Goal: Task Accomplishment & Management: Use online tool/utility

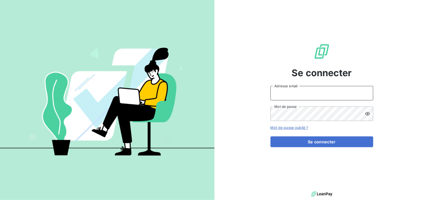
click at [289, 99] on input "Adresse email" at bounding box center [321, 93] width 103 height 14
click at [310, 91] on input "[PERSON_NAME][EMAIL_ADDRESS][DOMAIN_NAME]" at bounding box center [321, 93] width 103 height 14
type input "[PERSON_NAME][EMAIL_ADDRESS][DOMAIN_NAME]"
click at [270, 136] on button "Se connecter" at bounding box center [321, 141] width 103 height 11
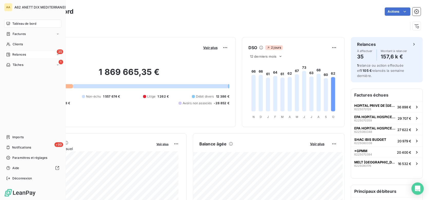
click at [12, 55] on span "Relances" at bounding box center [19, 54] width 14 height 5
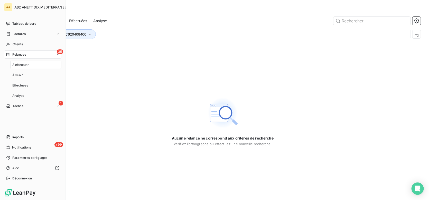
click at [23, 64] on span "À effectuer" at bounding box center [20, 64] width 17 height 5
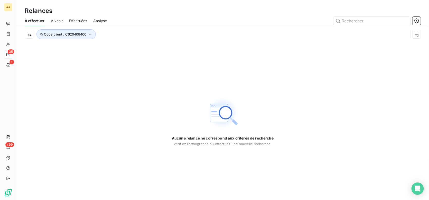
click at [56, 22] on span "À venir" at bounding box center [57, 20] width 12 height 5
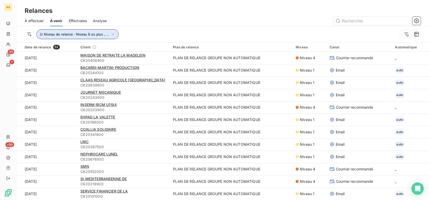
click at [110, 34] on icon "button" at bounding box center [112, 34] width 5 height 5
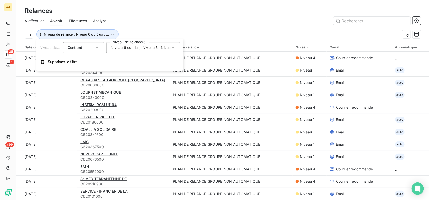
click at [171, 47] on div "Niveau 6 ou plus , Niveau 5 , [PERSON_NAME] 4 , Niveau 1 , [PERSON_NAME] 2 , Ni…" at bounding box center [143, 47] width 74 height 11
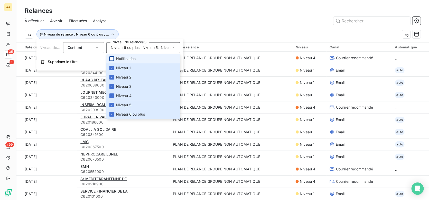
click at [113, 56] on div at bounding box center [111, 58] width 5 height 5
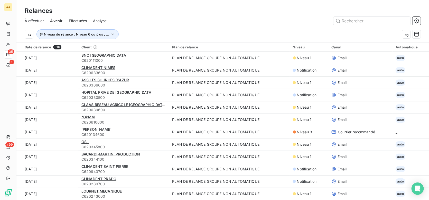
click at [166, 29] on div "Niveau de relance : Niveau 6 ou plus , ..." at bounding box center [223, 34] width 396 height 16
click at [81, 22] on span "Effectuées" at bounding box center [78, 20] width 18 height 5
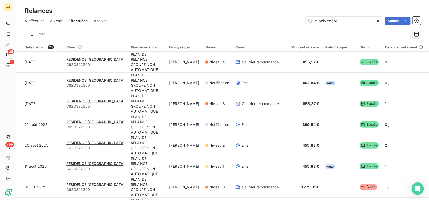
click at [39, 19] on span "À effectuer" at bounding box center [34, 20] width 19 height 5
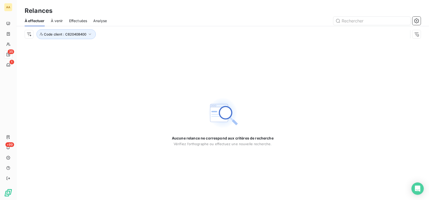
click at [39, 19] on span "À effectuer" at bounding box center [35, 20] width 20 height 5
click at [91, 35] on icon "button" at bounding box center [89, 34] width 5 height 5
click at [132, 47] on icon at bounding box center [131, 47] width 3 height 3
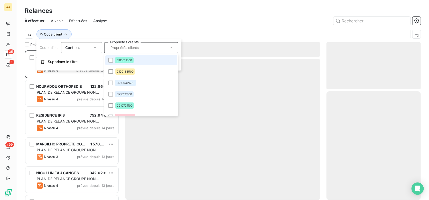
scroll to position [145, 91]
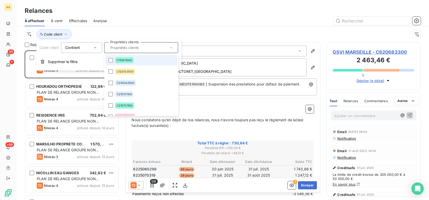
click at [204, 29] on div "Code client" at bounding box center [223, 34] width 396 height 16
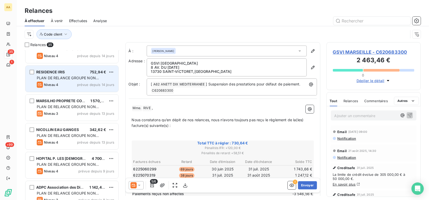
scroll to position [51, 0]
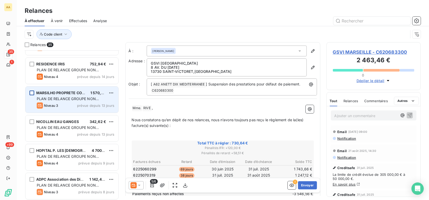
click at [33, 92] on div "grid" at bounding box center [32, 92] width 5 height 5
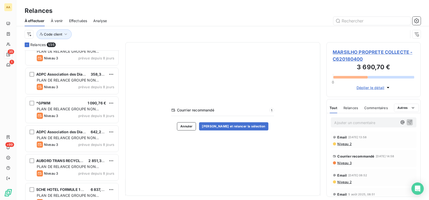
scroll to position [385, 0]
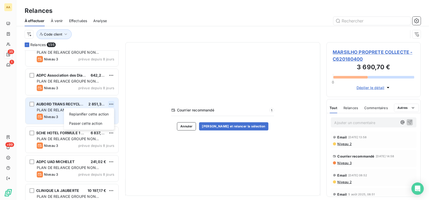
click at [112, 104] on html "AA 35 1 +99 Relances À effectuer À venir Effectuées Analyse Code client Relance…" at bounding box center [214, 100] width 429 height 200
click at [97, 122] on div "Passer cette action" at bounding box center [89, 123] width 46 height 8
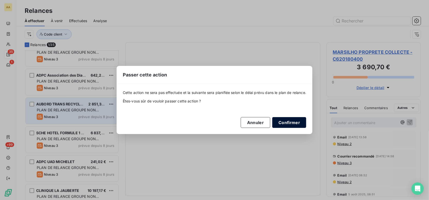
click at [288, 125] on button "Confirmer" at bounding box center [289, 122] width 34 height 11
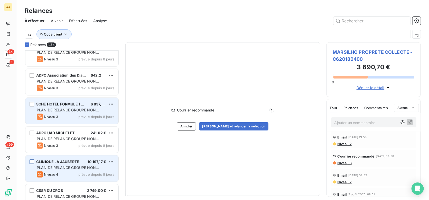
click at [33, 162] on div "grid" at bounding box center [32, 161] width 5 height 5
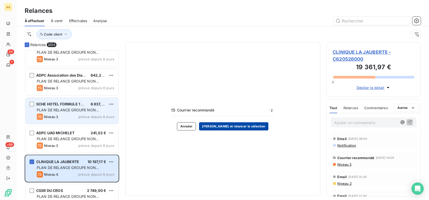
click at [233, 125] on button "[PERSON_NAME] et relancer la sélection" at bounding box center [233, 126] width 69 height 8
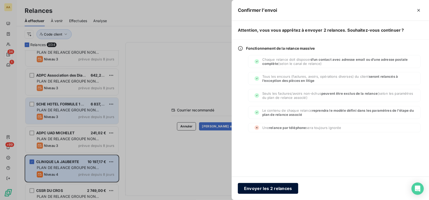
click at [270, 185] on button "Envoyer les 2 relances" at bounding box center [268, 188] width 60 height 11
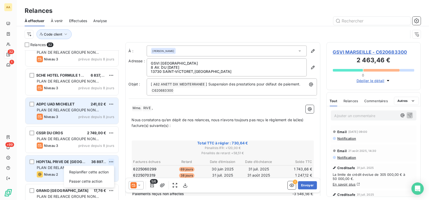
click at [112, 160] on html "AA 32 1 +99 Relances À effectuer À venir Effectuées Analyse Code client Relance…" at bounding box center [214, 100] width 429 height 200
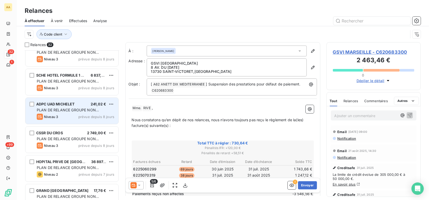
click at [46, 161] on html "AA 32 1 +99 Relances À effectuer À venir Effectuées Analyse Code client Relance…" at bounding box center [214, 100] width 429 height 200
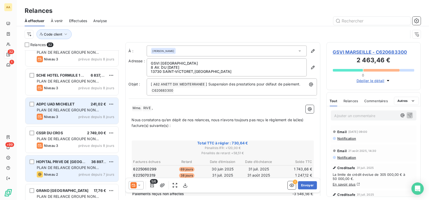
click at [35, 160] on div "HOPITAL PRIVE DE PROVENCE 36 897,88 € PLAN DE RELANCE GROUPE NON AUTOMATIQUE Ni…" at bounding box center [71, 168] width 93 height 26
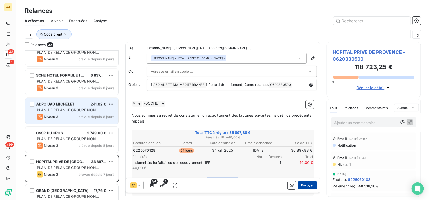
click at [303, 185] on button "Envoyer" at bounding box center [307, 185] width 19 height 8
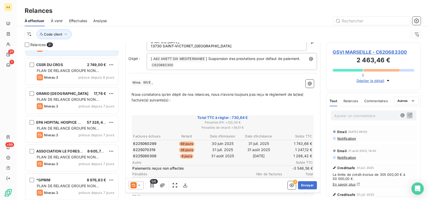
scroll to position [488, 0]
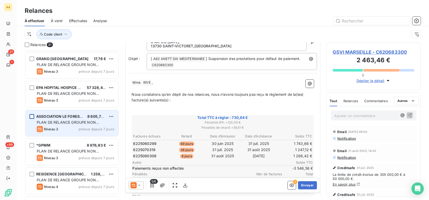
click at [31, 115] on div "grid" at bounding box center [32, 116] width 5 height 5
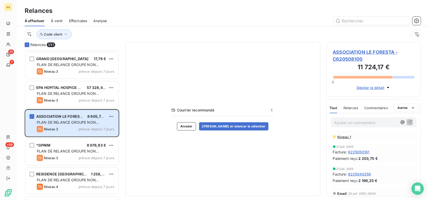
scroll to position [103, 0]
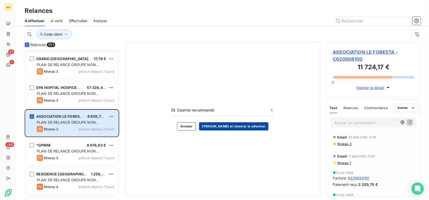
click at [233, 126] on button "[PERSON_NAME] et relancer la sélection" at bounding box center [233, 126] width 69 height 8
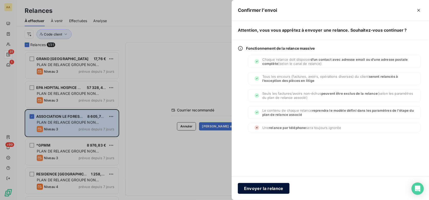
click at [258, 187] on button "Envoyer la relance" at bounding box center [264, 188] width 52 height 11
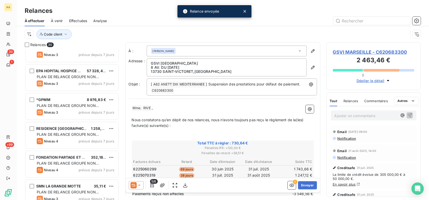
scroll to position [514, 0]
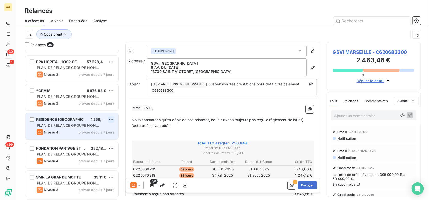
click at [112, 117] on html "AA 30 1 +99 Relances À effectuer À venir Effectuées Analyse Code client Relance…" at bounding box center [214, 100] width 429 height 200
click at [106, 128] on div "Replanifier cette action" at bounding box center [89, 129] width 46 height 8
select select "9"
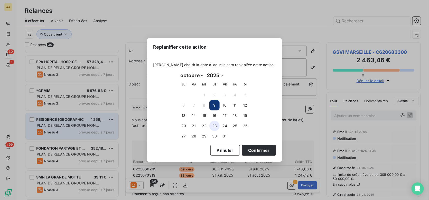
click at [214, 123] on button "23" at bounding box center [214, 125] width 10 height 10
click at [252, 150] on button "Confirmer" at bounding box center [259, 150] width 34 height 11
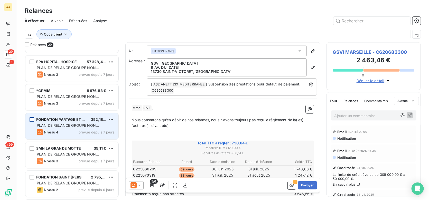
click at [31, 119] on div "grid" at bounding box center [32, 119] width 5 height 5
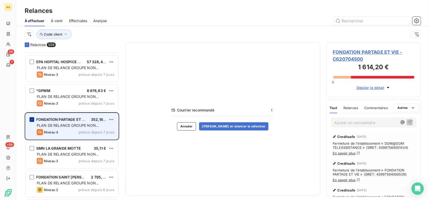
scroll to position [145, 91]
click at [113, 119] on html "AA 29 1 +99 Relances À effectuer À venir Effectuées Analyse Code client Relance…" at bounding box center [214, 100] width 429 height 200
click at [101, 135] on div "Passer cette action" at bounding box center [89, 139] width 46 height 8
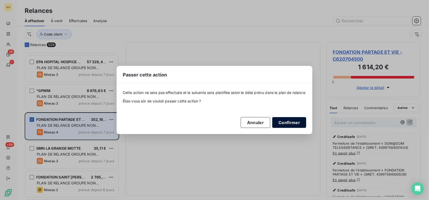
click at [293, 121] on button "Confirmer" at bounding box center [289, 122] width 34 height 11
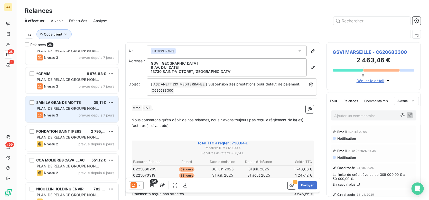
scroll to position [539, 0]
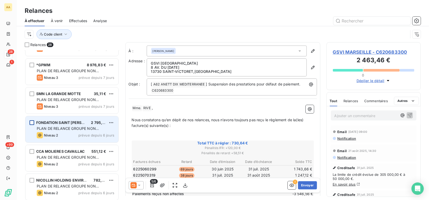
click at [32, 122] on div "grid" at bounding box center [32, 122] width 5 height 5
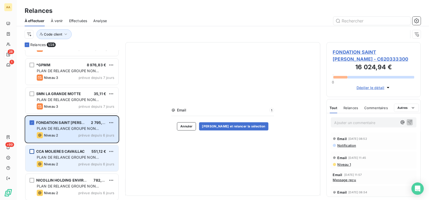
click at [31, 149] on div "grid" at bounding box center [32, 151] width 5 height 5
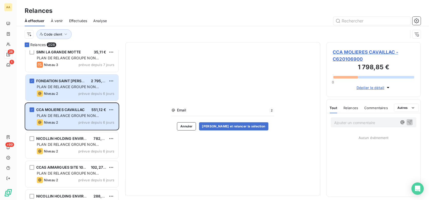
scroll to position [591, 0]
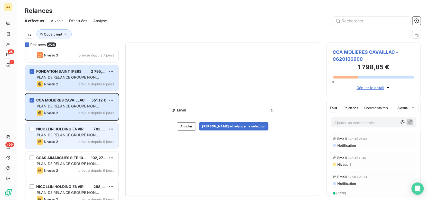
click at [35, 130] on div "NICOLLIN HOLDING ENVIRONNEMENT 782,59 € PLAN DE RELANCE GROUPE NON AUTOMATIQUE …" at bounding box center [71, 135] width 93 height 26
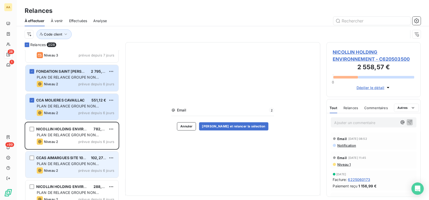
click at [34, 157] on div "CCAS AIMARGUES SITE 1030 102,27 € PLAN DE RELANCE GROUPE NON AUTOMATIQUE Niveau…" at bounding box center [71, 164] width 93 height 26
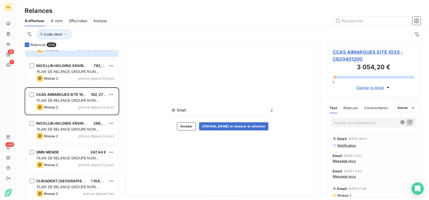
scroll to position [656, 0]
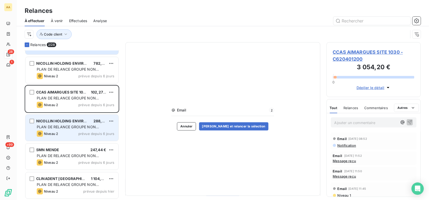
click at [34, 121] on div "NICOLLIN HOLDING ENVIRONNEMENT 288,40 € PLAN DE RELANCE GROUPE NON AUTOMATIQUE …" at bounding box center [71, 127] width 93 height 26
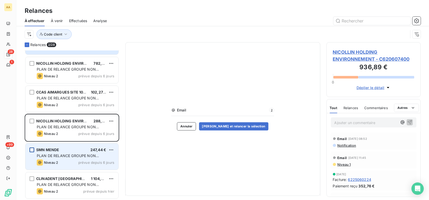
click at [34, 149] on div "grid" at bounding box center [32, 149] width 5 height 5
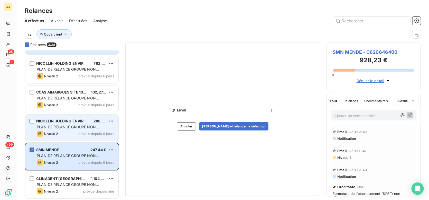
click at [32, 118] on div "grid" at bounding box center [32, 120] width 5 height 5
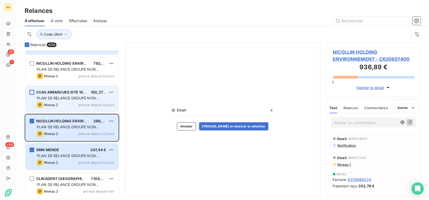
click at [31, 91] on div "grid" at bounding box center [32, 92] width 5 height 5
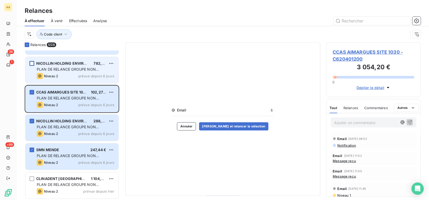
click at [32, 64] on div "grid" at bounding box center [32, 63] width 5 height 5
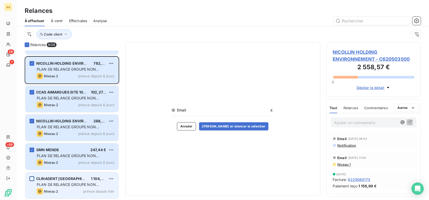
click at [33, 178] on div "grid" at bounding box center [32, 178] width 5 height 5
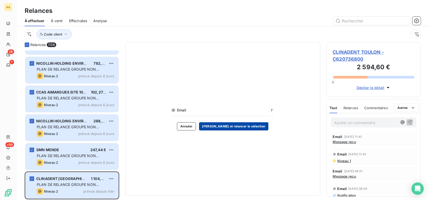
click at [235, 126] on button "[PERSON_NAME] et relancer la sélection" at bounding box center [233, 126] width 69 height 8
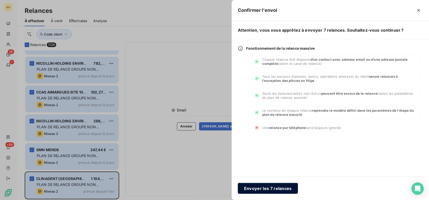
click at [258, 187] on button "Envoyer les 7 relances" at bounding box center [268, 188] width 60 height 11
